Goal: Transaction & Acquisition: Purchase product/service

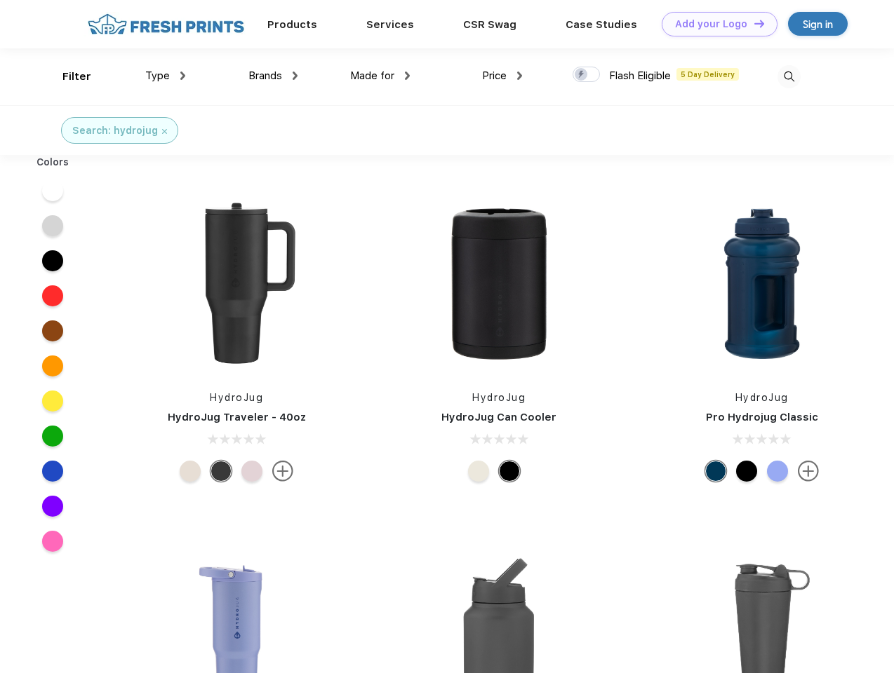
click at [714, 24] on link "Add your Logo Design Tool" at bounding box center [719, 24] width 116 height 25
click at [0, 0] on div "Design Tool" at bounding box center [0, 0] width 0 height 0
click at [753, 23] on link "Add your Logo Design Tool" at bounding box center [719, 24] width 116 height 25
click at [67, 76] on div "Filter" at bounding box center [76, 77] width 29 height 16
click at [166, 76] on span "Type" at bounding box center [157, 75] width 25 height 13
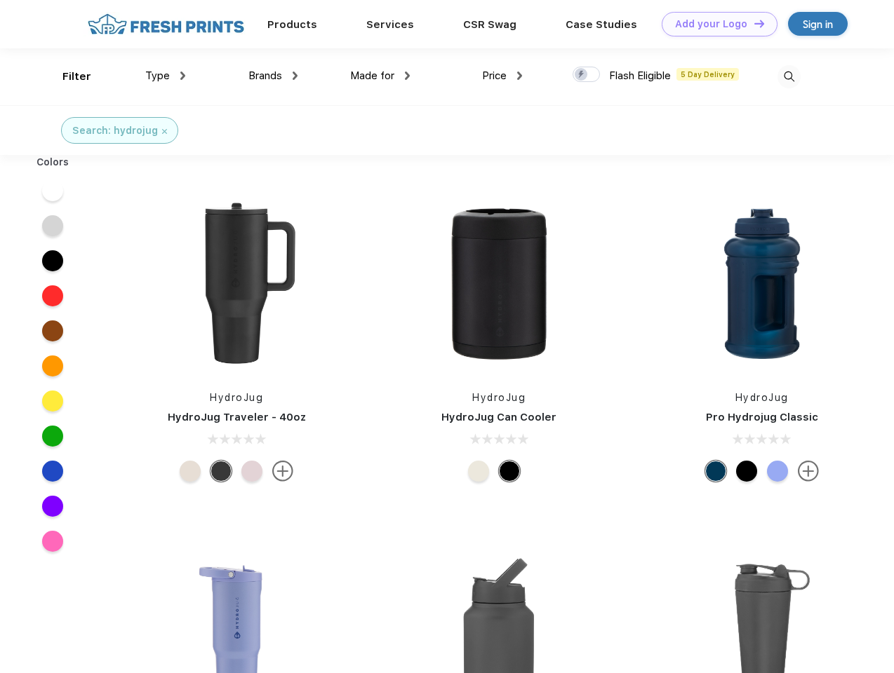
click at [273, 76] on span "Brands" at bounding box center [265, 75] width 34 height 13
click at [380, 76] on span "Made for" at bounding box center [372, 75] width 44 height 13
click at [502, 76] on span "Price" at bounding box center [494, 75] width 25 height 13
click at [586, 75] on div at bounding box center [585, 74] width 27 height 15
click at [581, 75] on input "checkbox" at bounding box center [576, 70] width 9 height 9
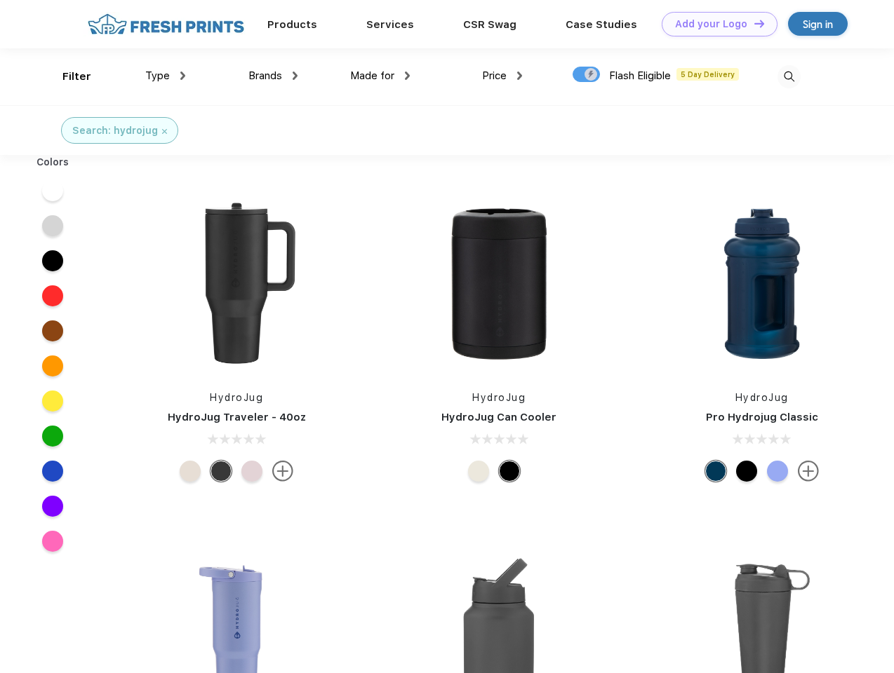
click at [788, 76] on img at bounding box center [788, 76] width 23 height 23
